Goal: Transaction & Acquisition: Purchase product/service

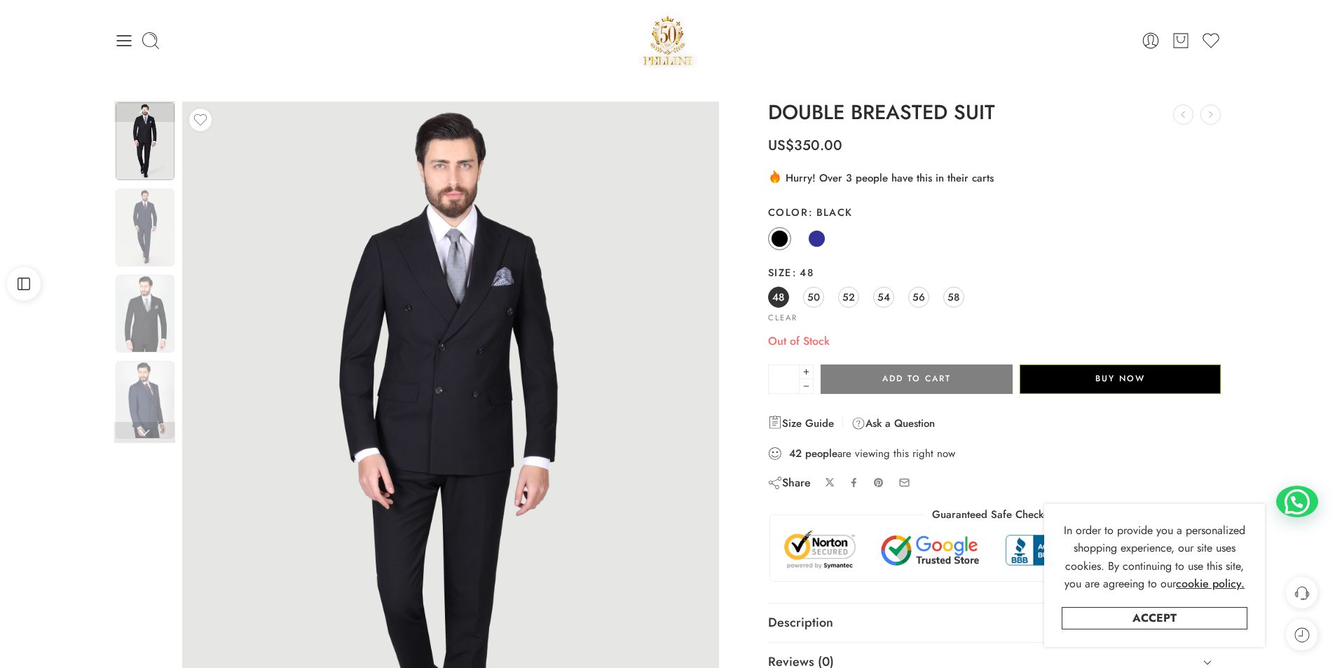
click at [132, 47] on icon at bounding box center [124, 41] width 20 height 20
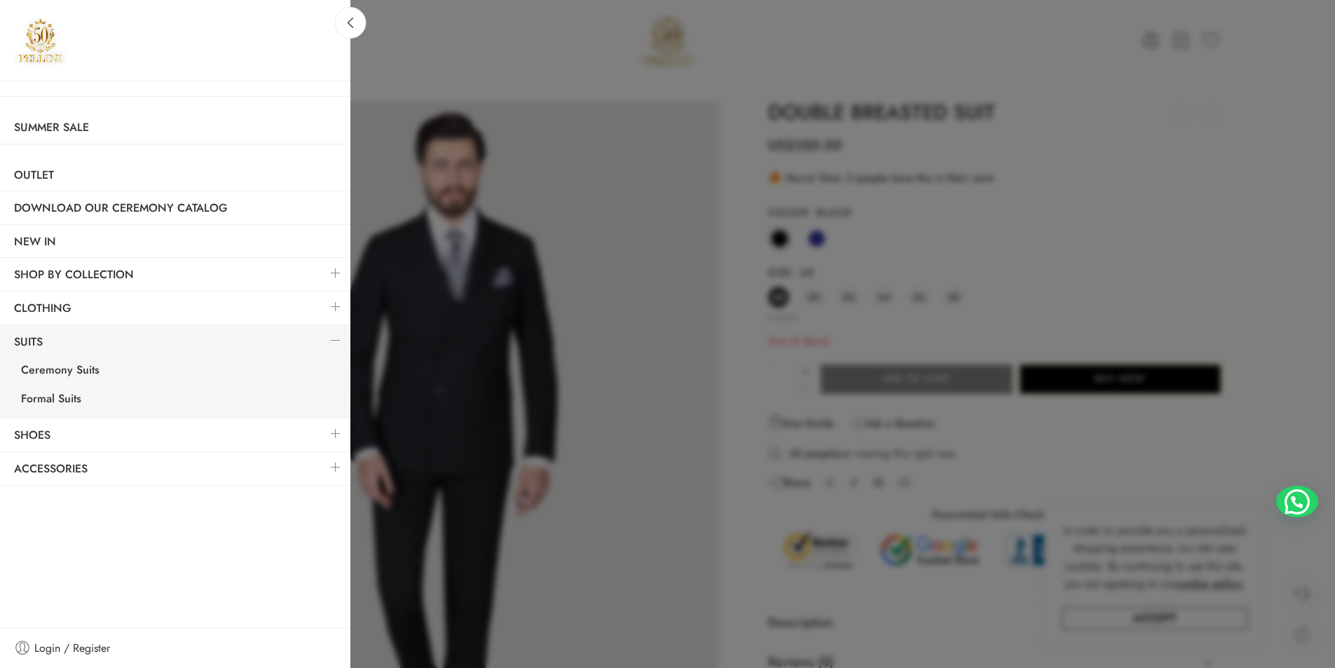
click at [329, 306] on link at bounding box center [335, 307] width 29 height 30
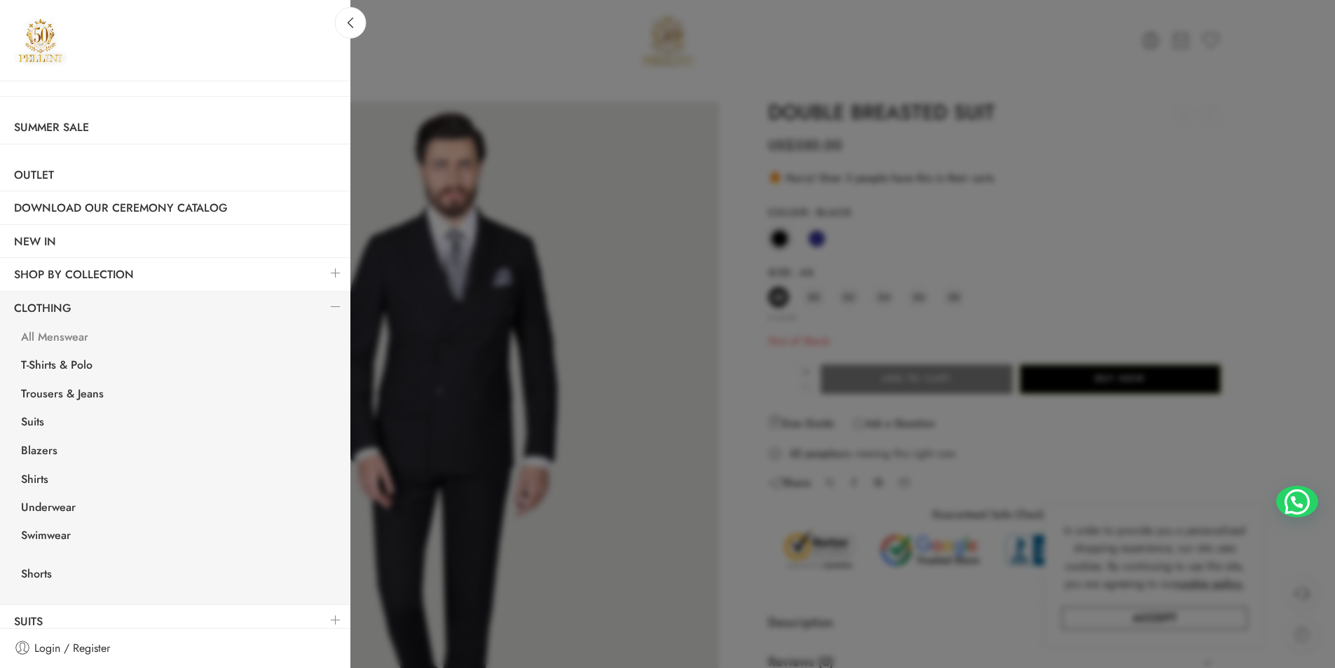
click at [66, 334] on link "All Menswear" at bounding box center [178, 339] width 343 height 29
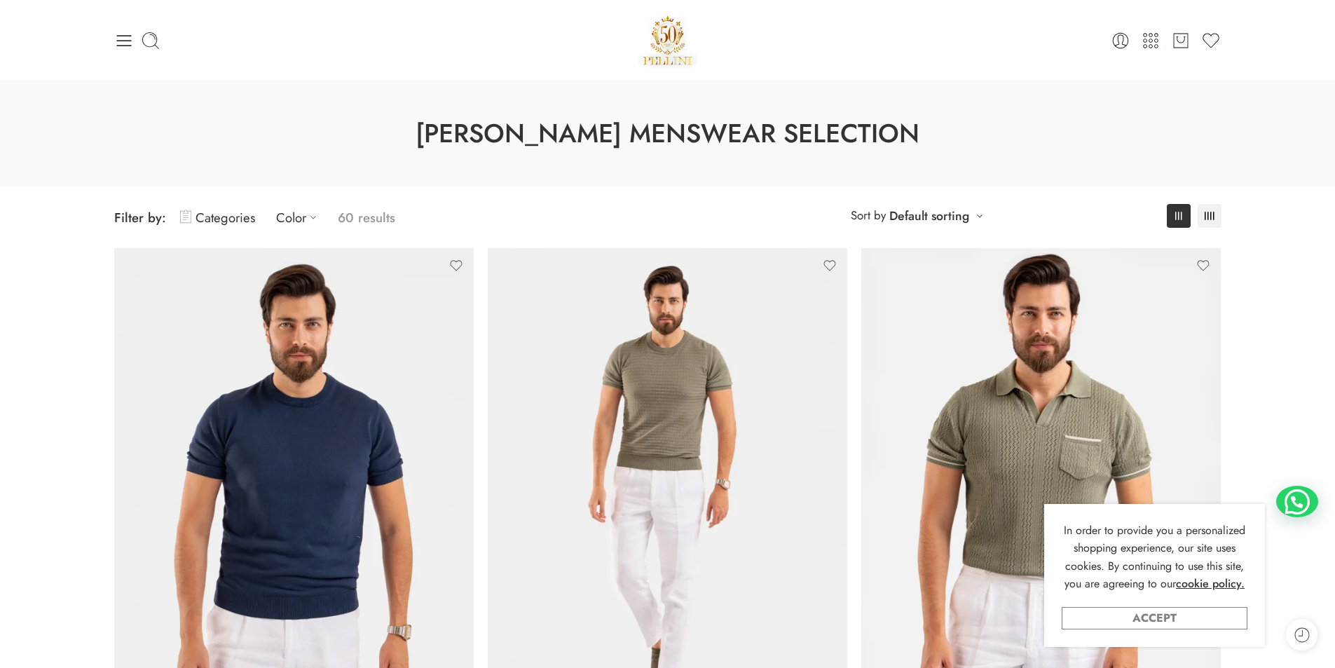
click at [1180, 625] on link "Accept" at bounding box center [1155, 618] width 186 height 22
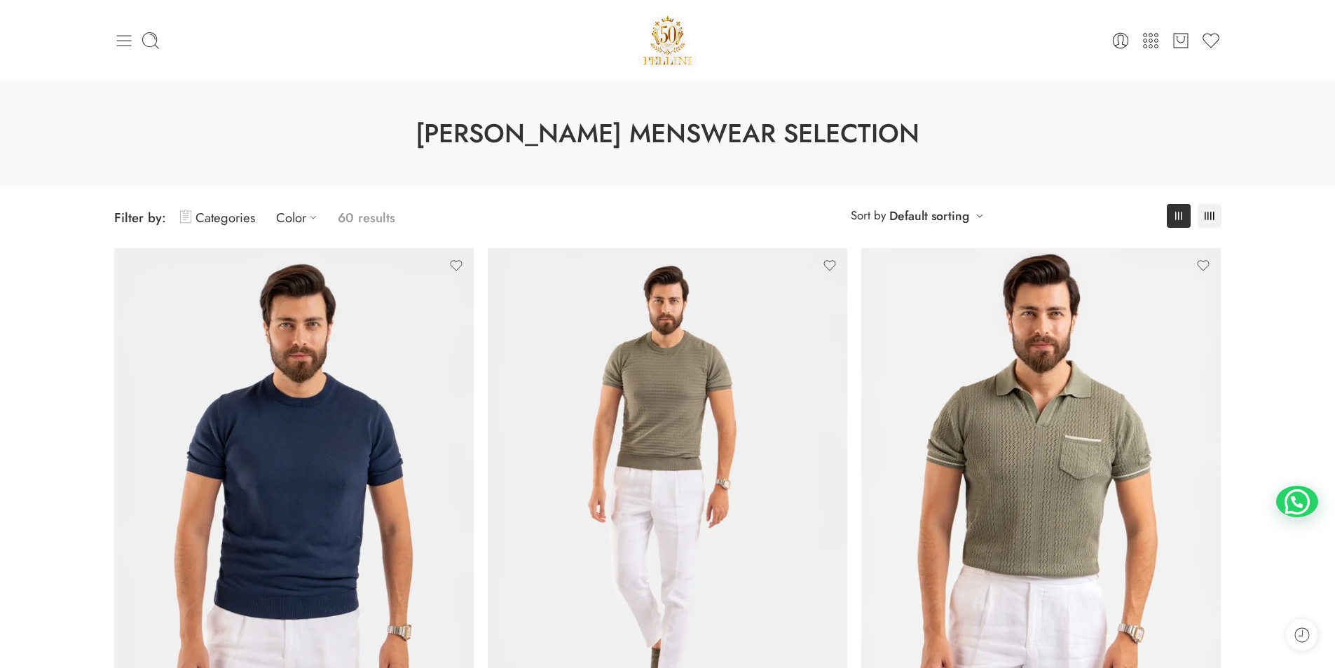
click at [122, 42] on icon at bounding box center [124, 41] width 20 height 20
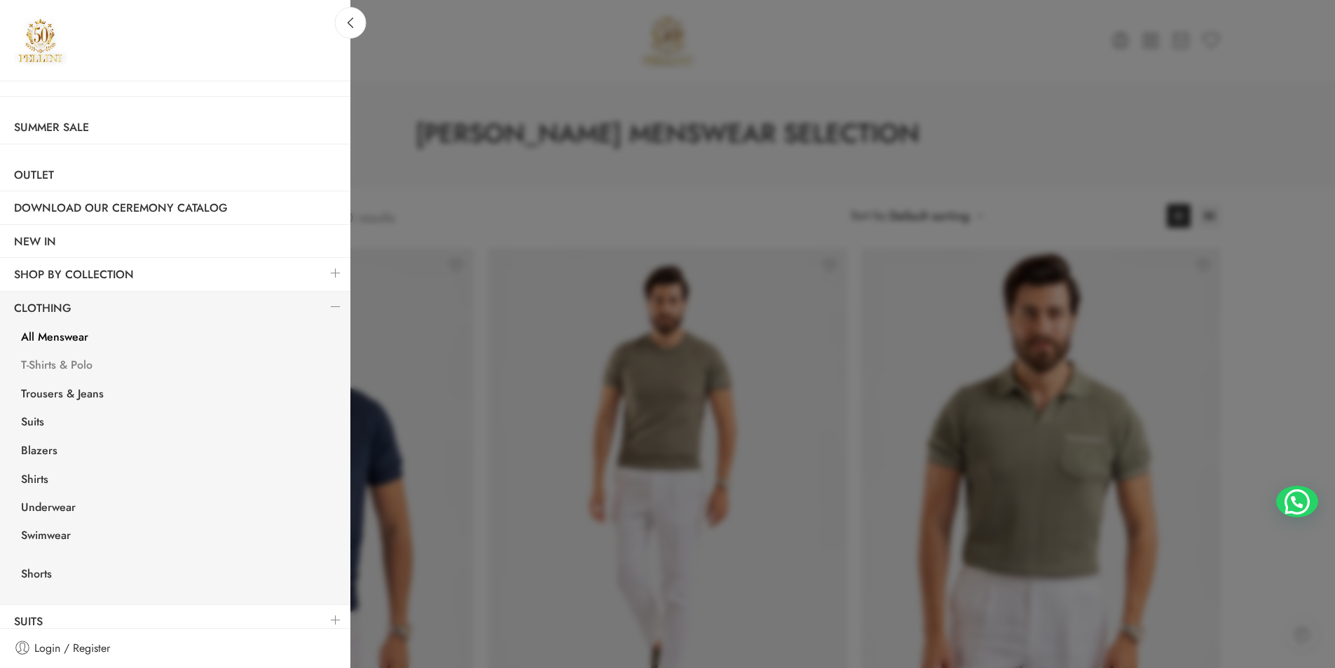
click at [60, 362] on link "T-Shirts & Polo" at bounding box center [178, 367] width 343 height 29
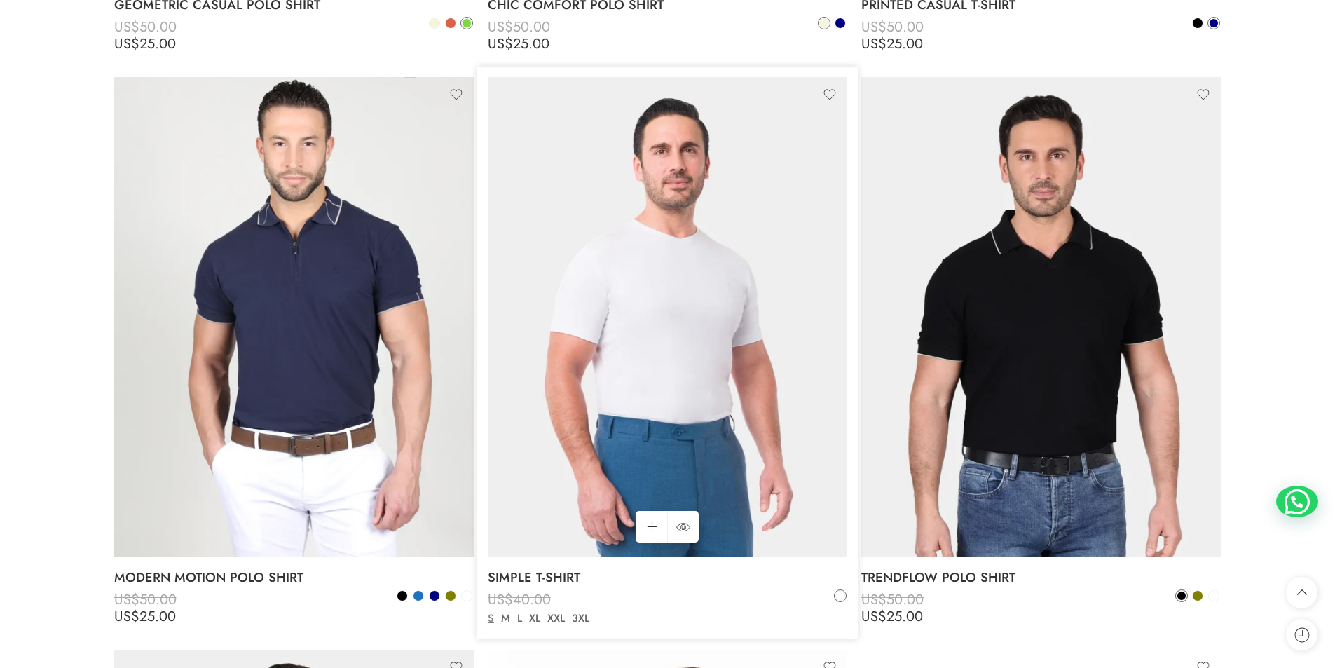
scroll to position [4767, 0]
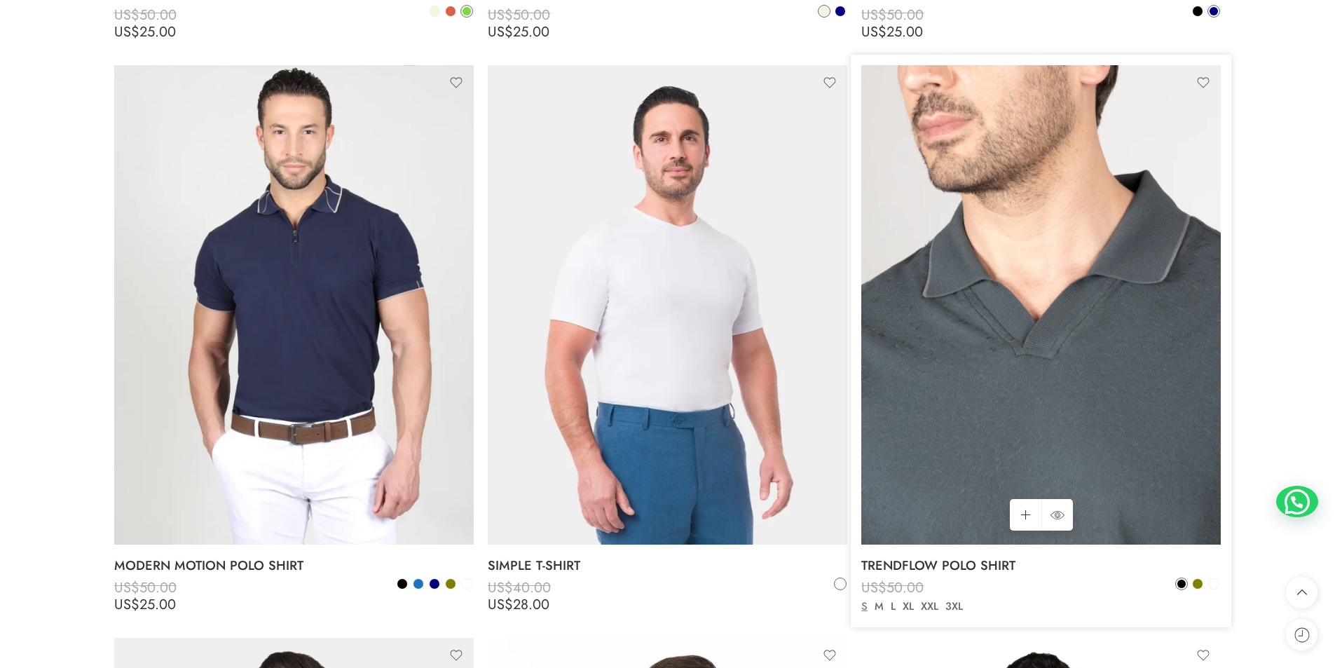
click at [1135, 407] on img at bounding box center [1042, 304] width 360 height 479
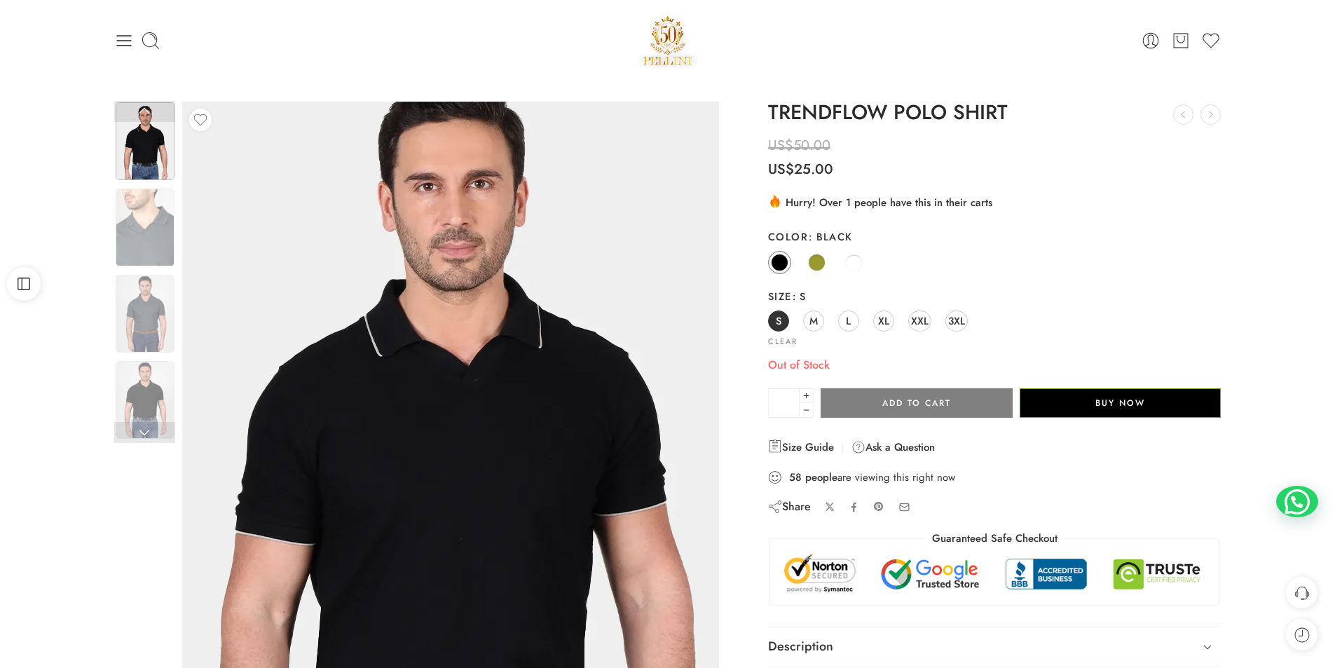
click at [438, 418] on img at bounding box center [452, 466] width 631 height 841
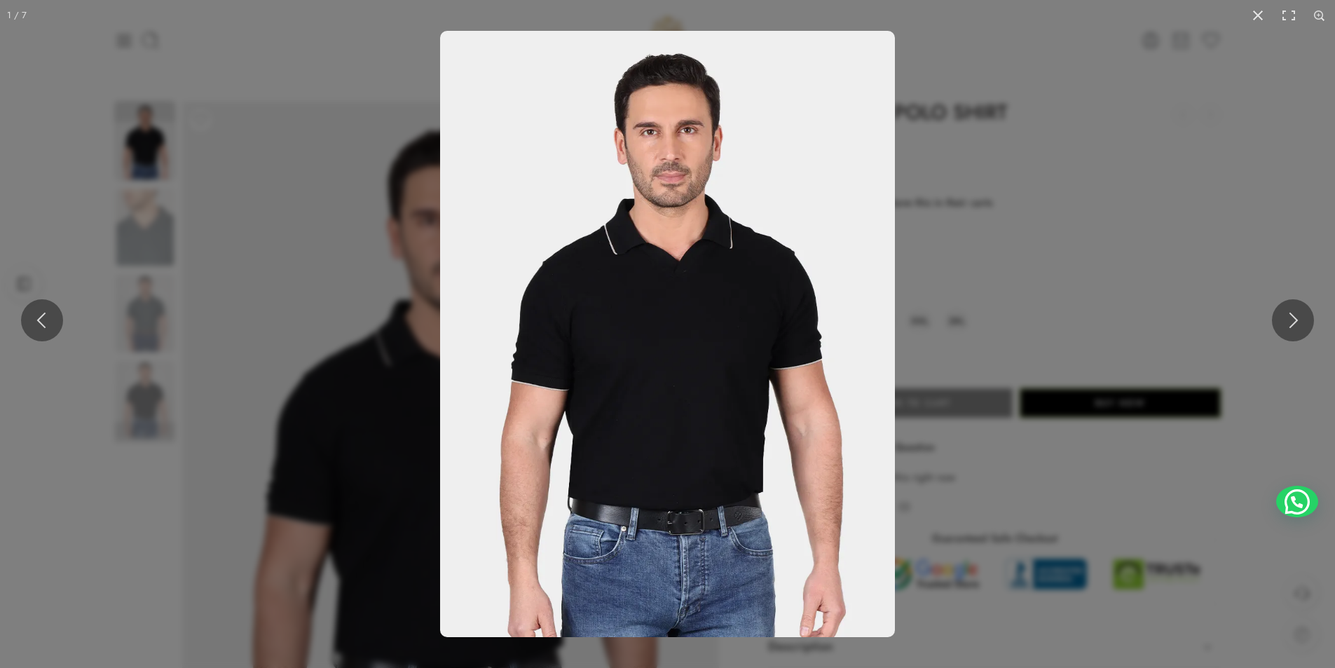
click at [654, 377] on img at bounding box center [667, 334] width 455 height 606
click at [655, 371] on img at bounding box center [667, 334] width 455 height 606
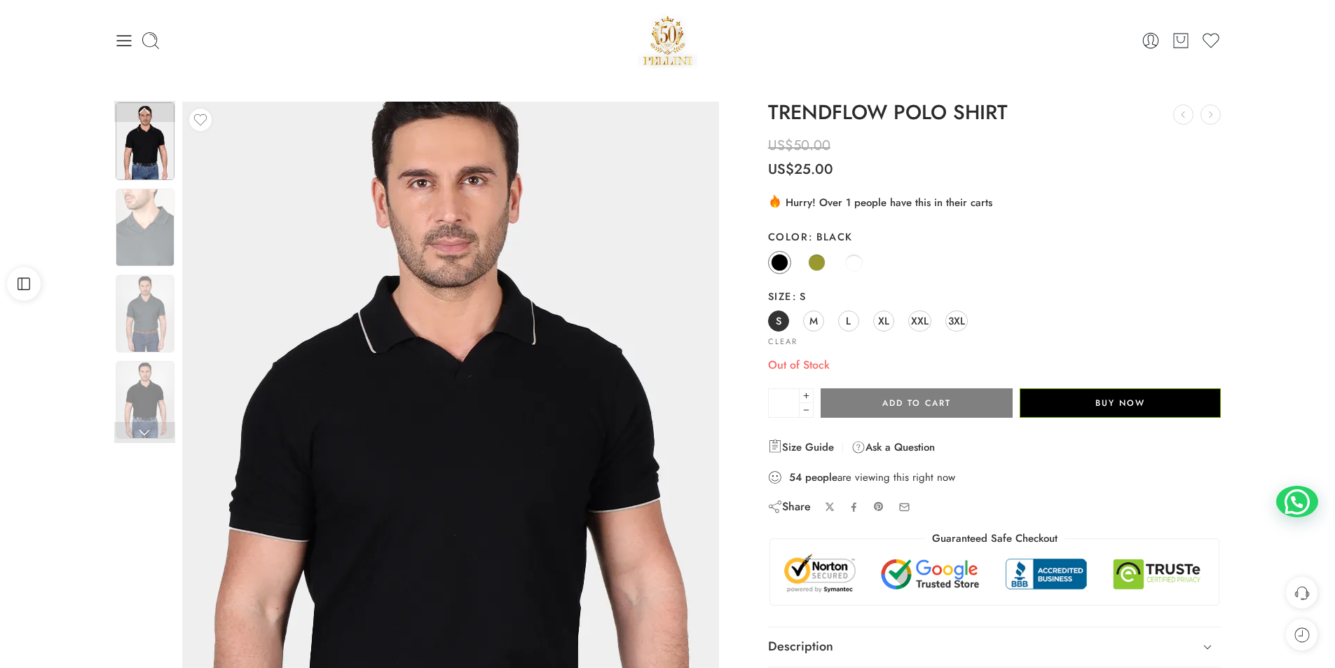
click at [477, 435] on img at bounding box center [445, 463] width 631 height 841
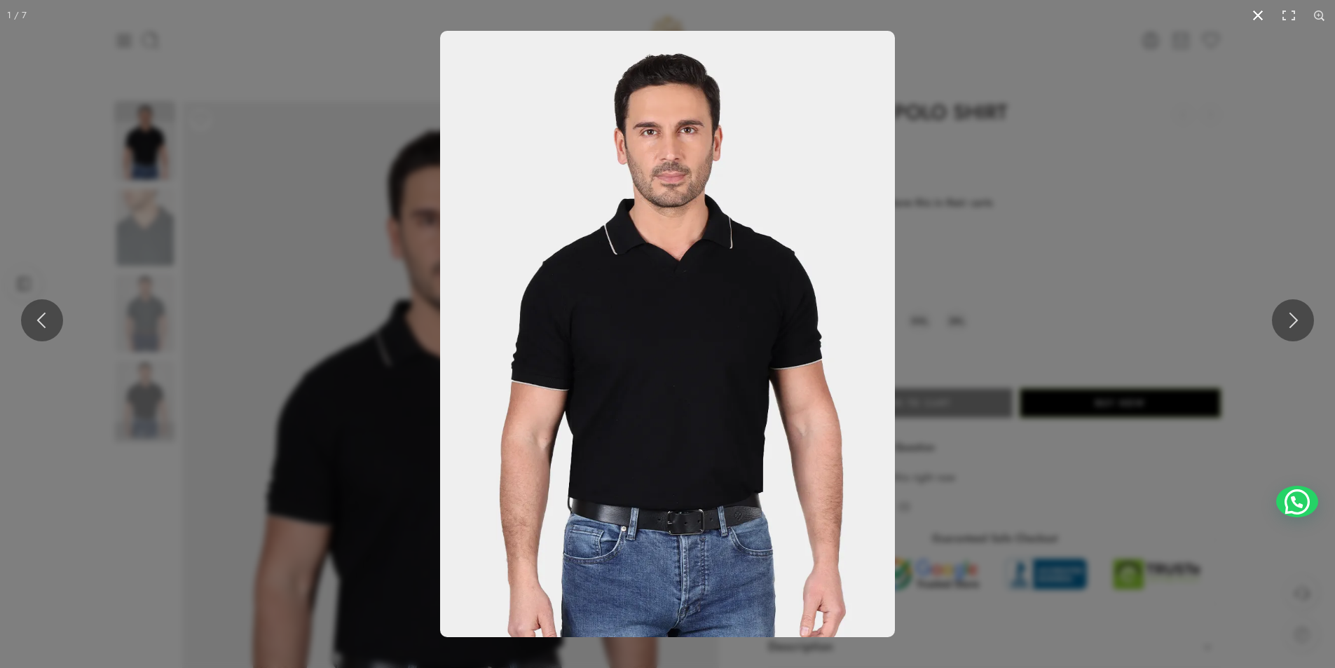
click at [1255, 14] on button at bounding box center [1258, 15] width 31 height 31
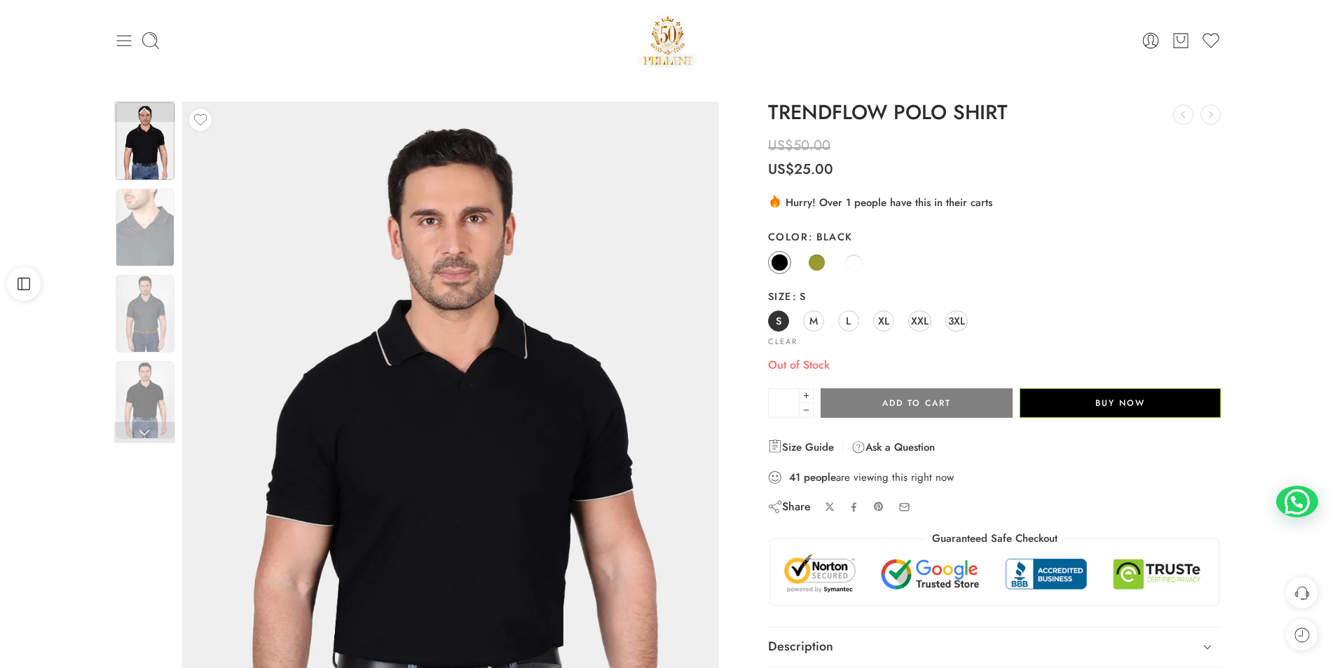
click at [118, 40] on icon at bounding box center [123, 40] width 15 height 11
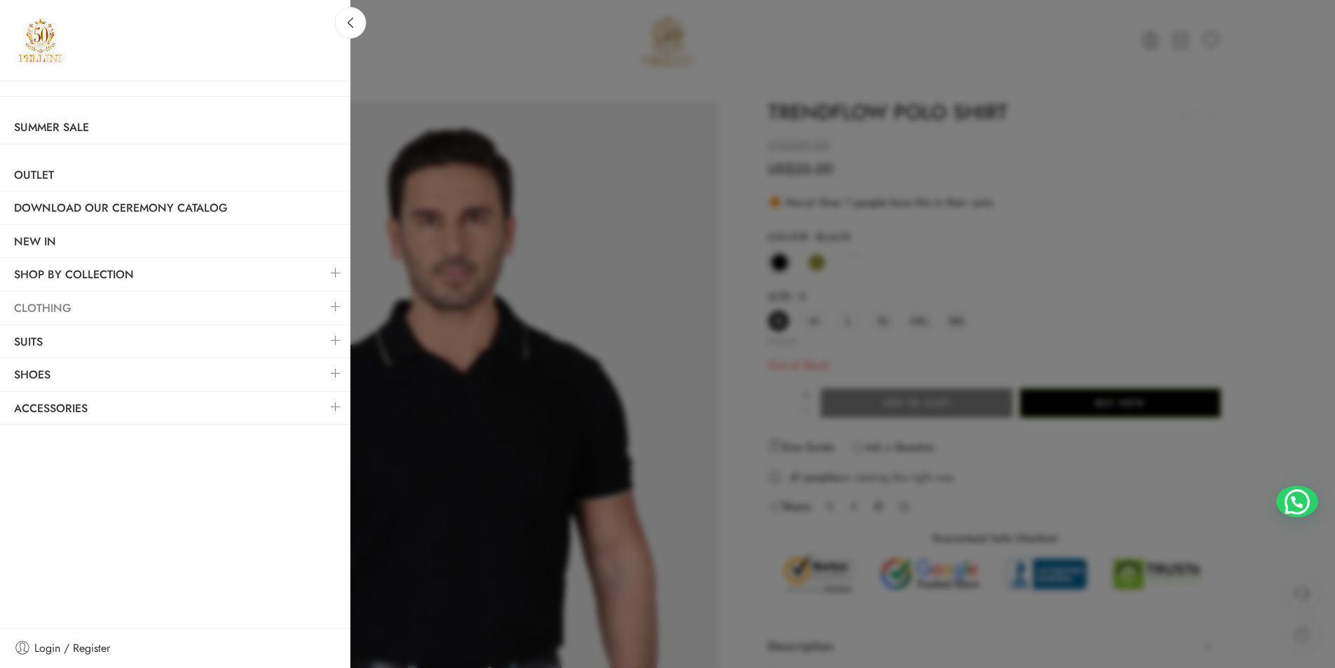
click at [249, 306] on link "Clothing" at bounding box center [175, 308] width 351 height 32
click at [343, 306] on link at bounding box center [335, 307] width 29 height 30
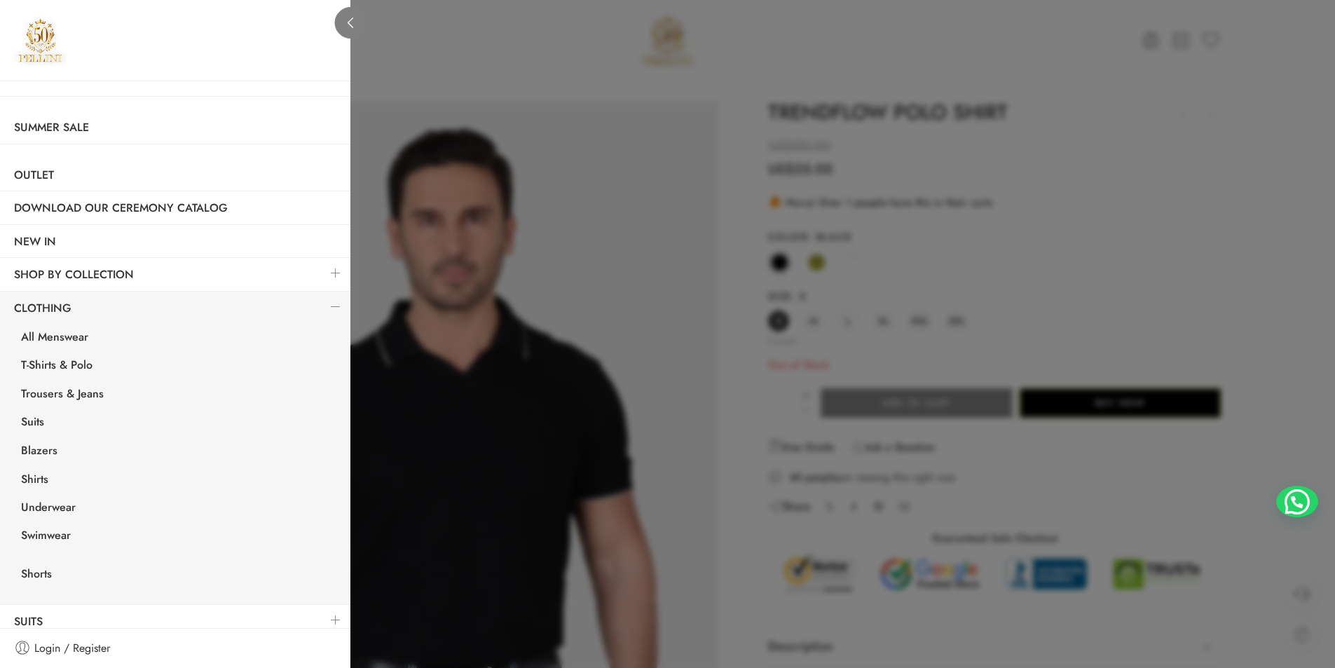
click at [339, 18] on link at bounding box center [351, 23] width 32 height 32
